Goal: Information Seeking & Learning: Compare options

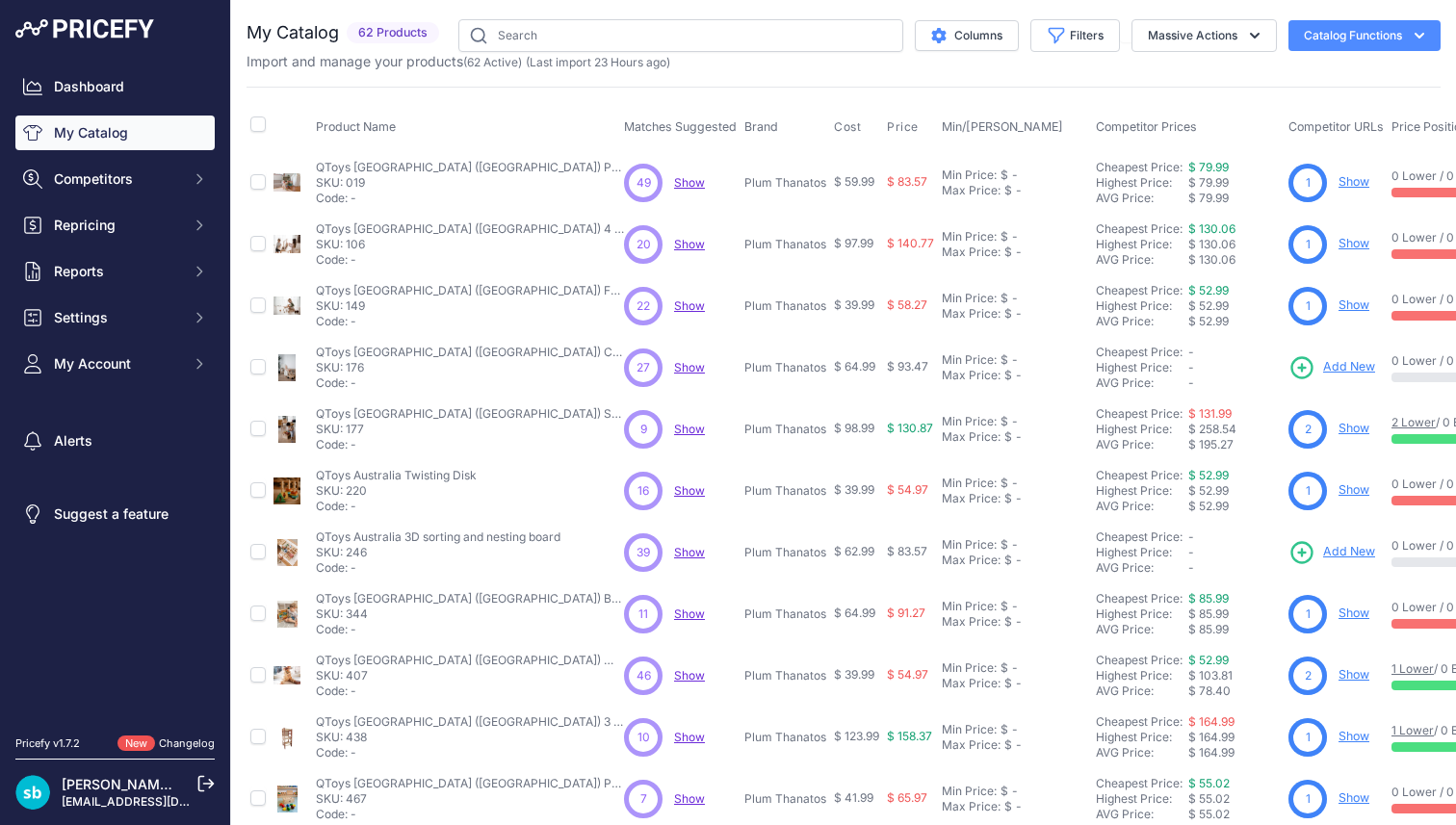
click at [689, 183] on span "Show" at bounding box center [689, 182] width 31 height 15
click at [692, 244] on span "Show" at bounding box center [689, 244] width 31 height 15
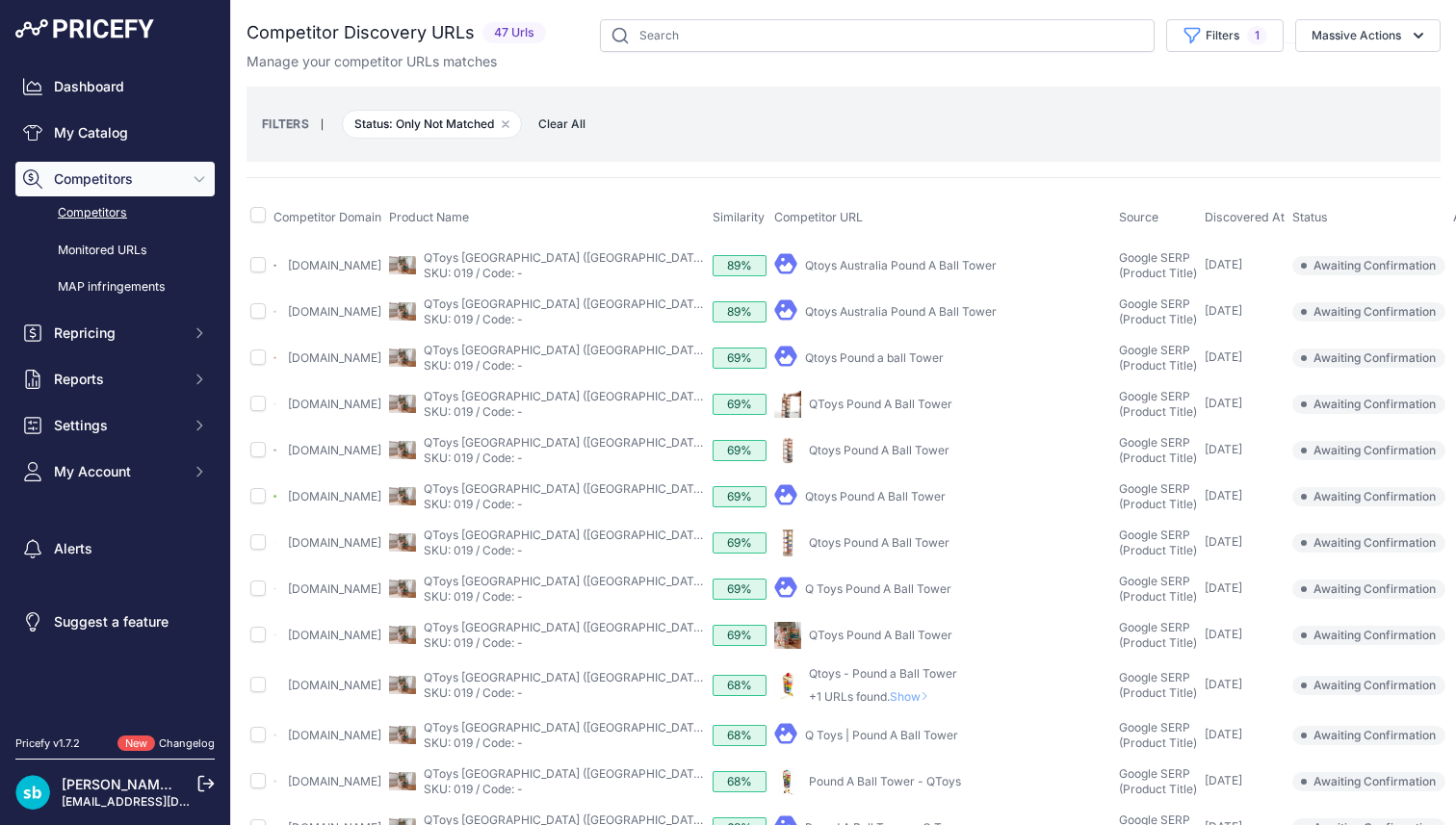
click at [818, 267] on link "Qtoys Australia Pound A Ball Tower" at bounding box center [900, 265] width 191 height 15
click at [821, 312] on link "Qtoys Australia Pound A Ball Tower" at bounding box center [900, 311] width 191 height 15
click at [828, 412] on link "QToys Pound A Ball Tower" at bounding box center [880, 404] width 143 height 15
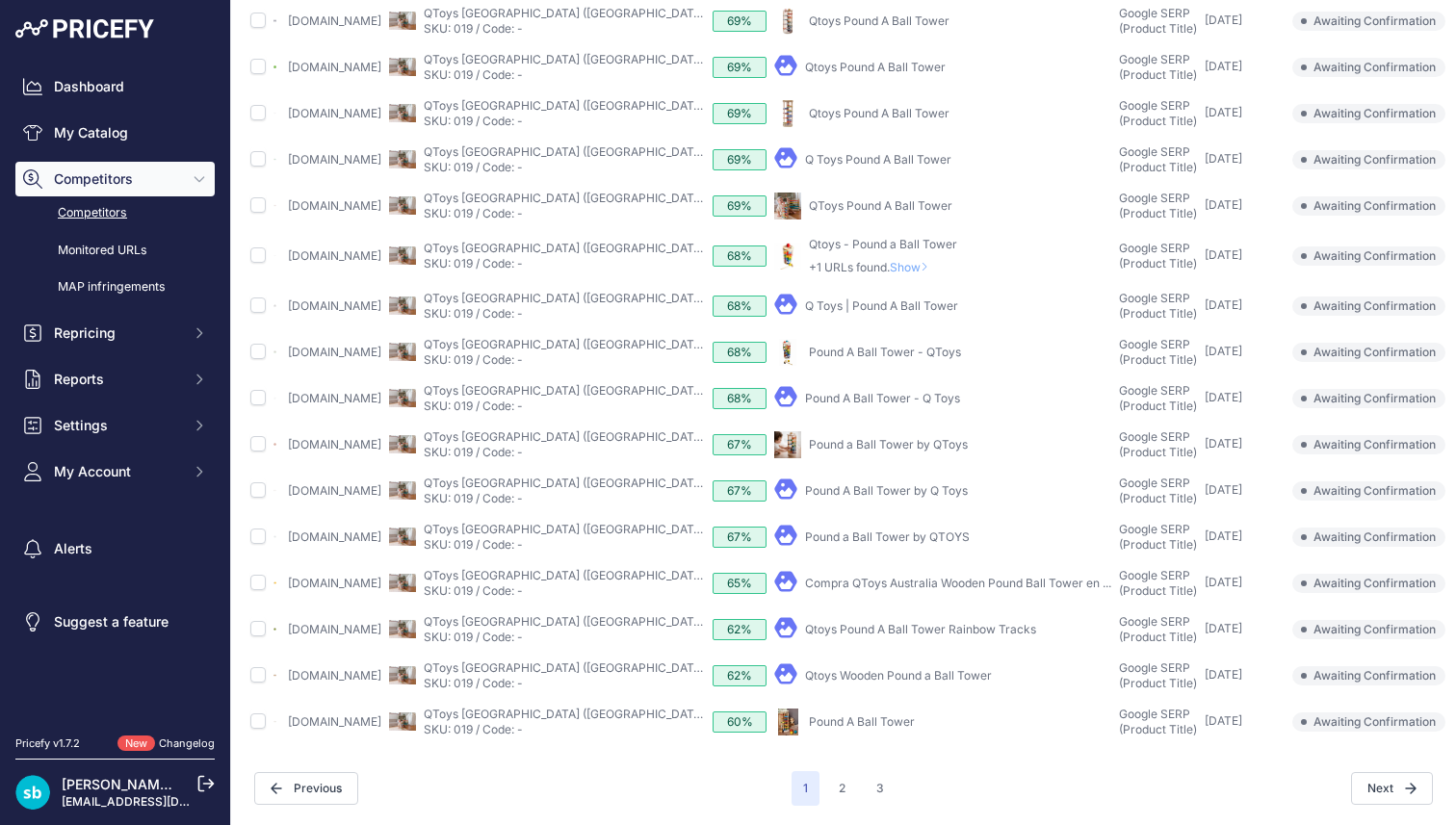
scroll to position [494, 0]
click at [844, 785] on button "2" at bounding box center [842, 789] width 30 height 35
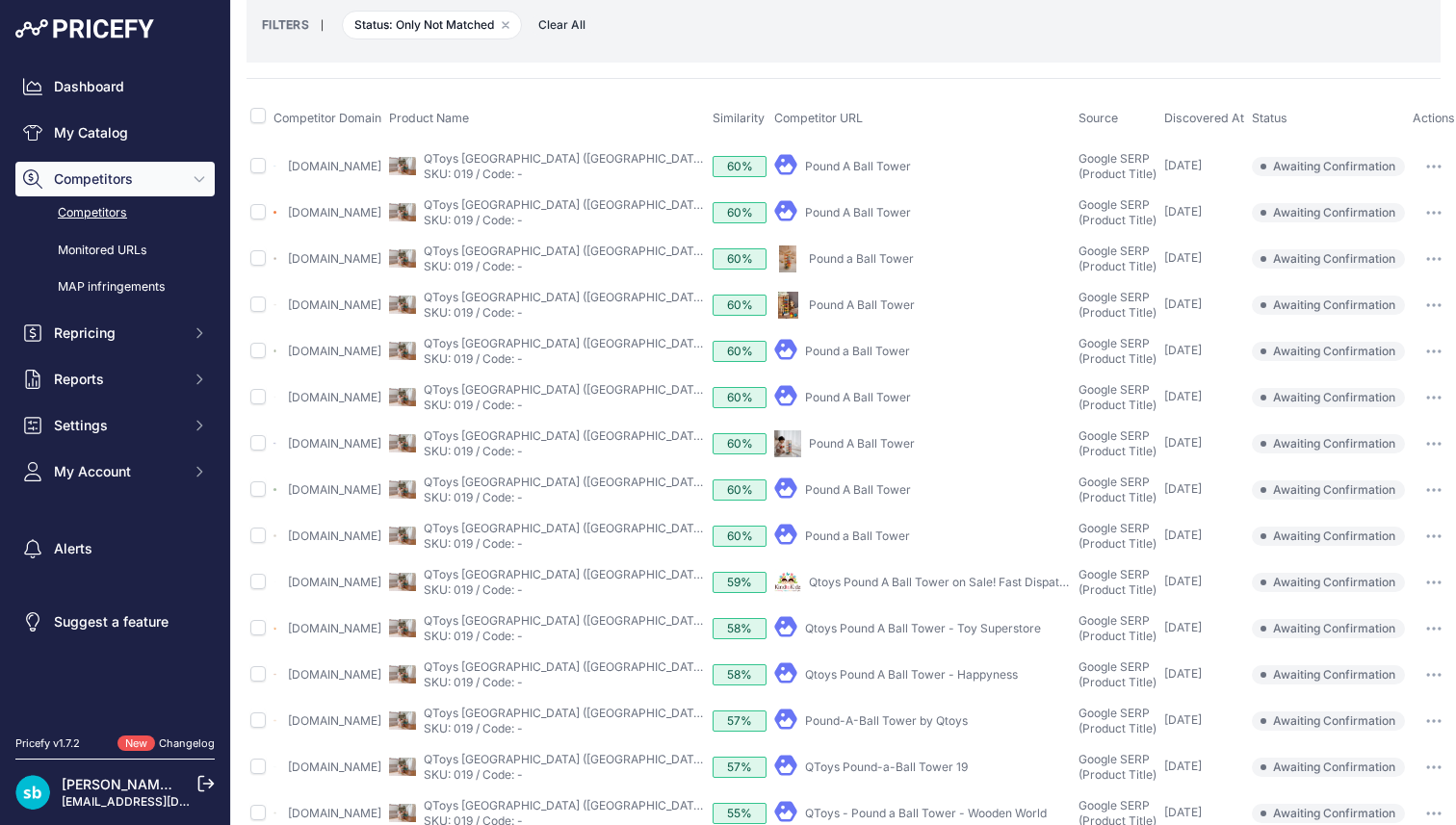
scroll to position [92, 0]
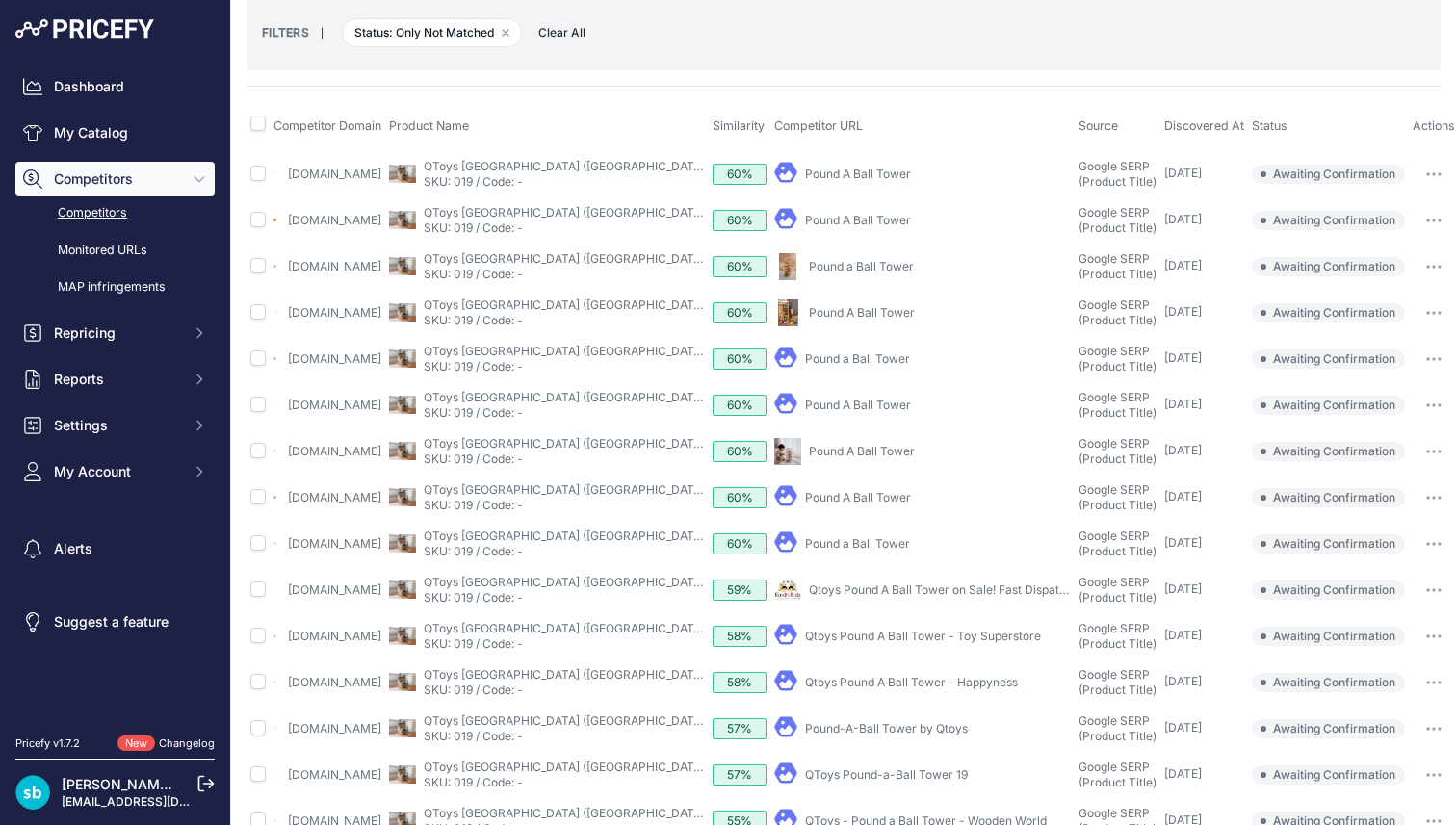
click at [852, 227] on link "Pound A Ball Tower" at bounding box center [857, 219] width 106 height 15
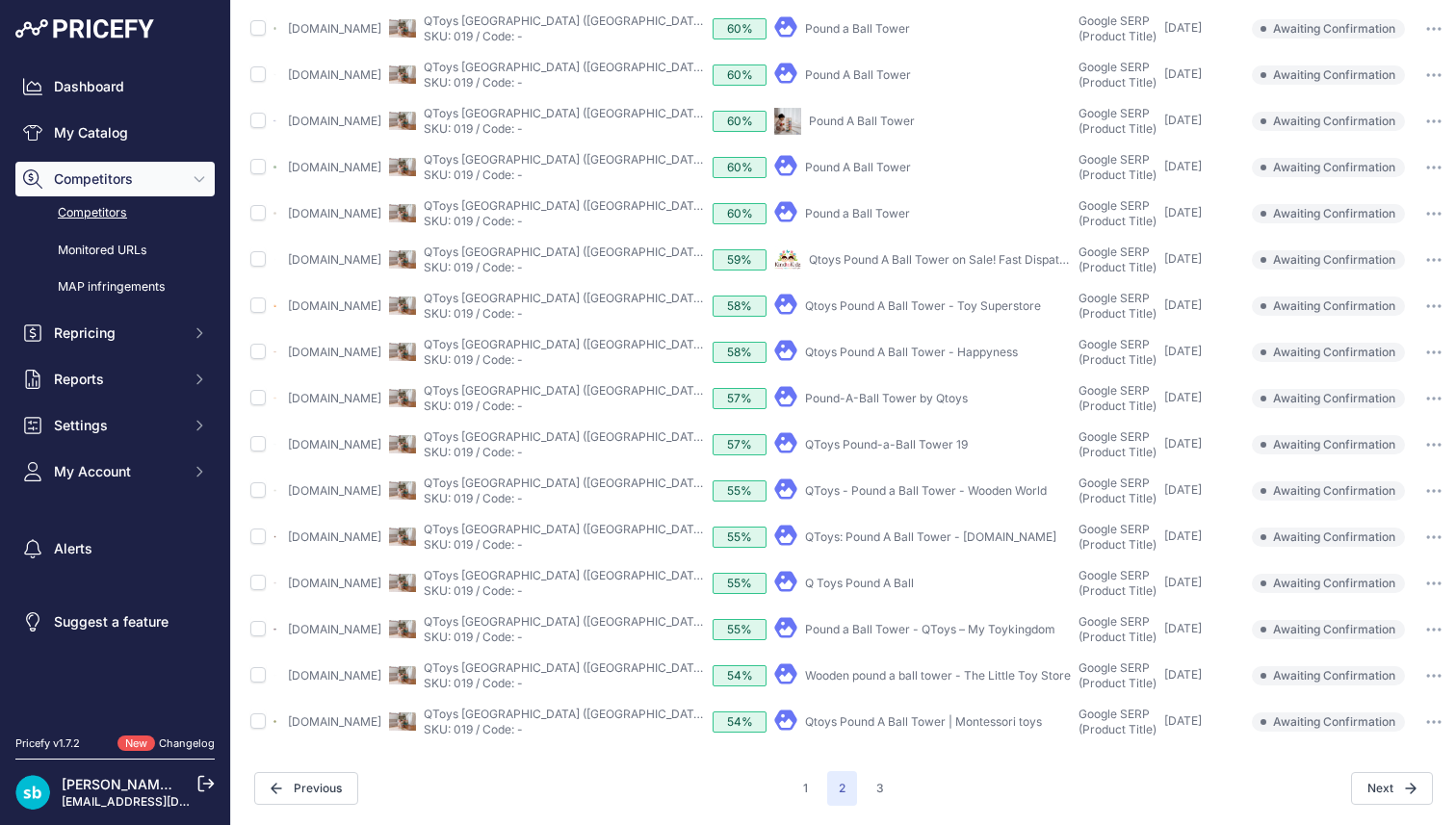
scroll to position [511, 0]
click at [885, 791] on button "3" at bounding box center [880, 789] width 31 height 35
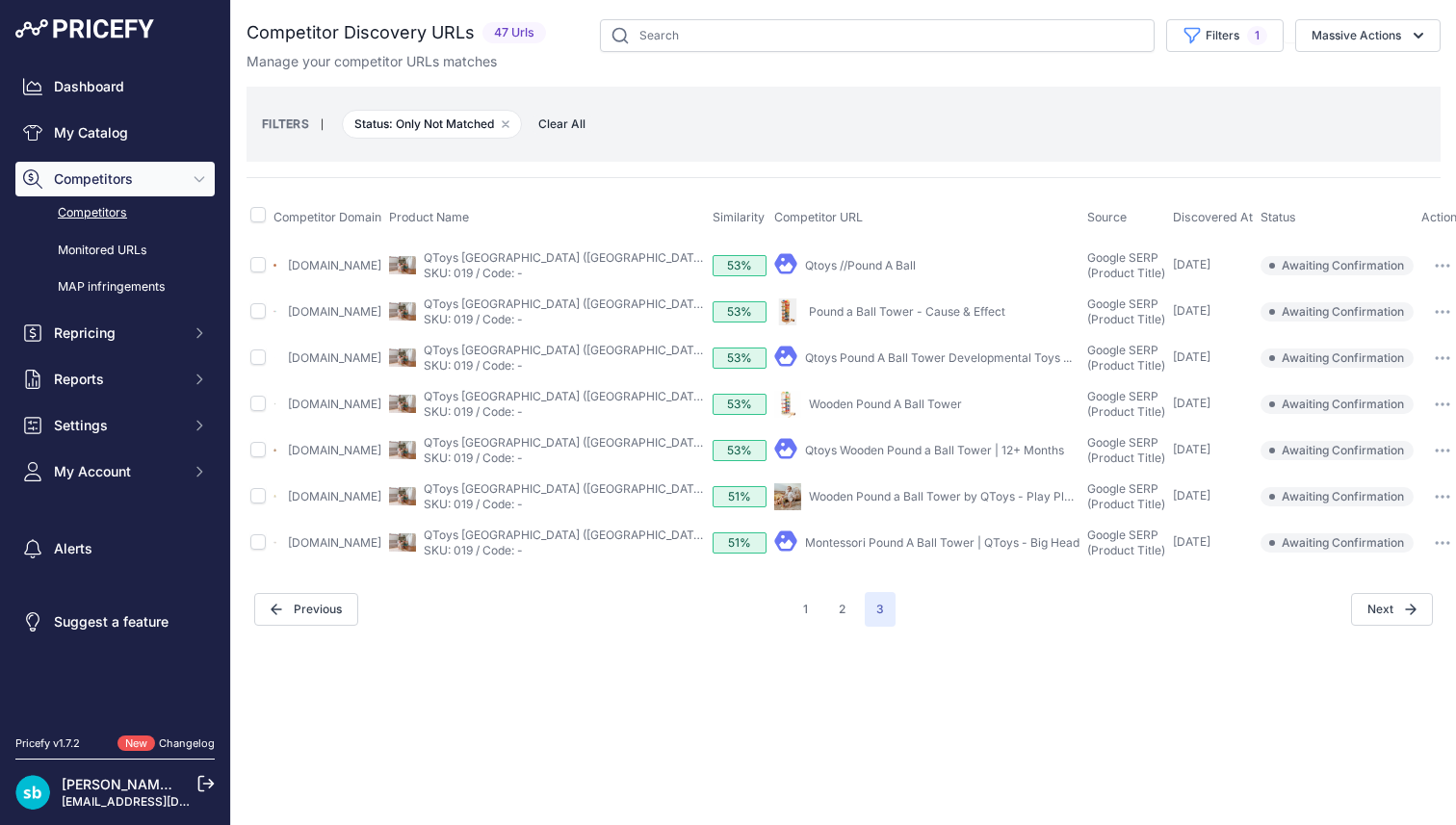
click at [840, 258] on div "Qtoys //Pound A Ball" at bounding box center [860, 266] width 111 height 16
click at [840, 265] on link "Qtoys //Pound A Ball" at bounding box center [860, 265] width 111 height 15
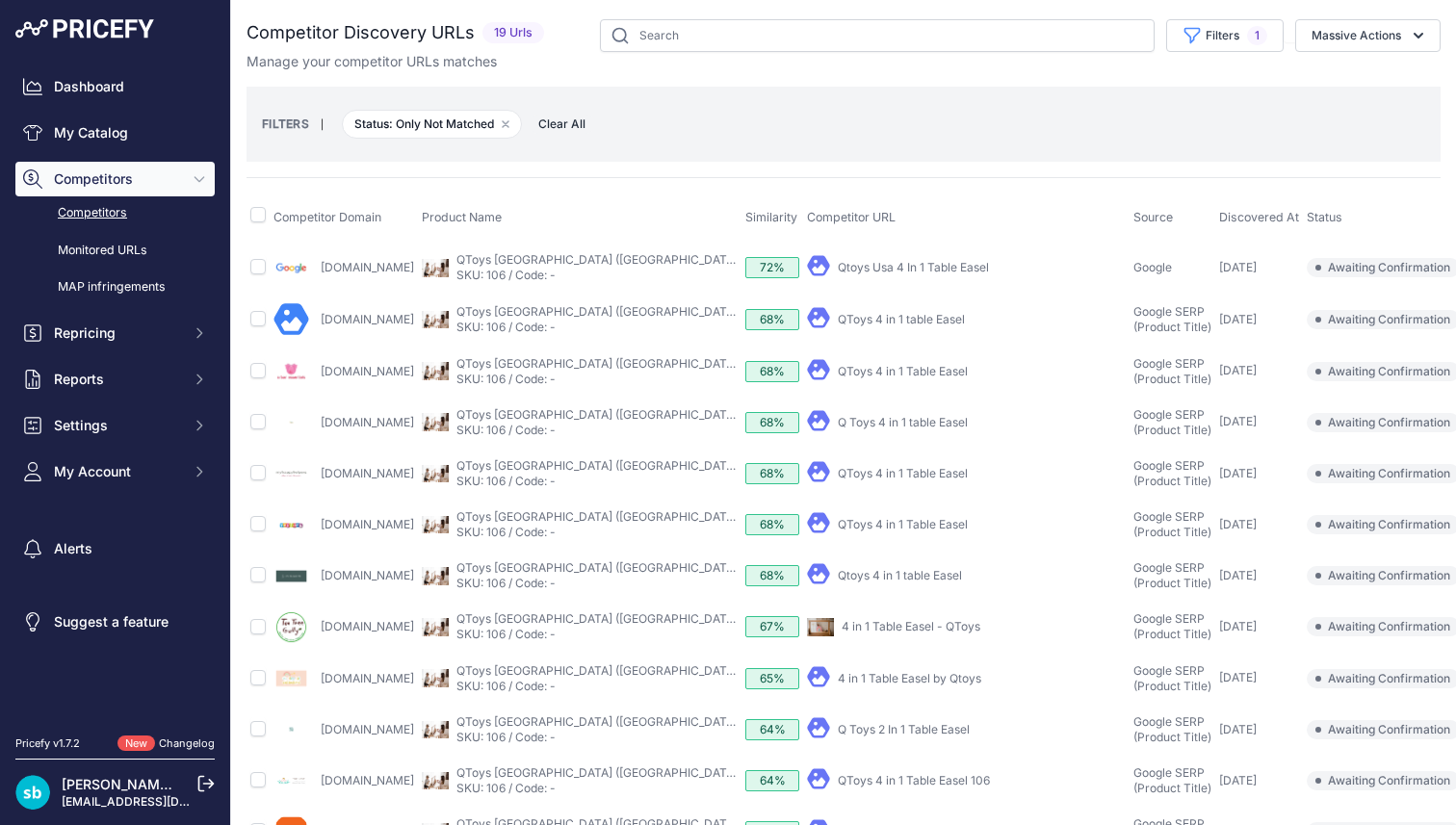
click at [875, 262] on link "Qtoys Usa 4 In 1 Table Easel" at bounding box center [913, 267] width 151 height 15
click at [879, 319] on link "QToys 4 in 1 table Easel" at bounding box center [901, 319] width 127 height 15
